Goal: Communication & Community: Participate in discussion

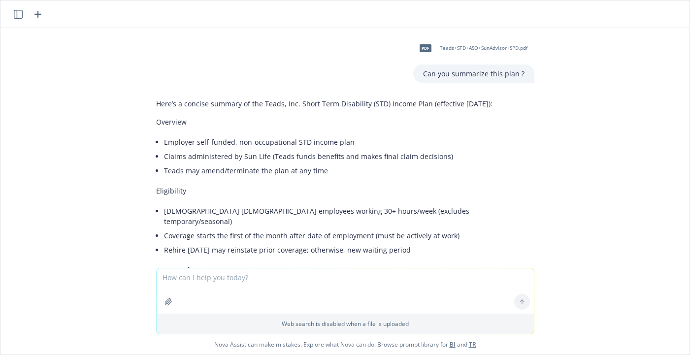
scroll to position [3109, 0]
